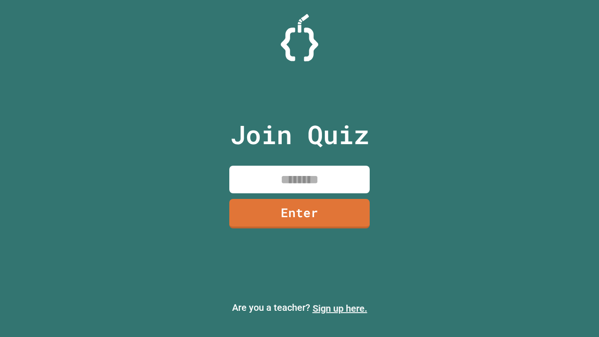
click at [340, 308] on link "Sign up here." at bounding box center [340, 308] width 55 height 11
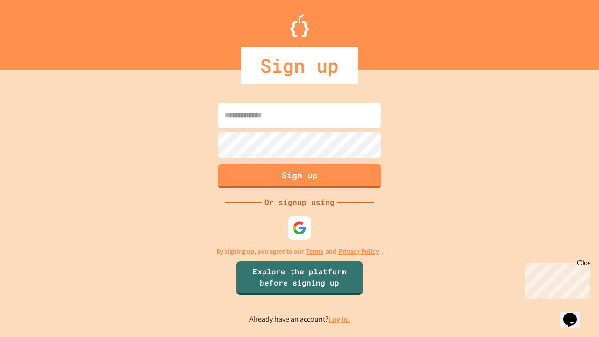
click at [340, 319] on link "Log in." at bounding box center [340, 320] width 22 height 10
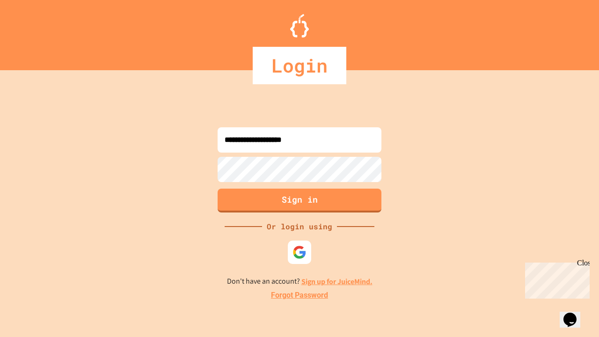
type input "**********"
